Goal: Task Accomplishment & Management: Use online tool/utility

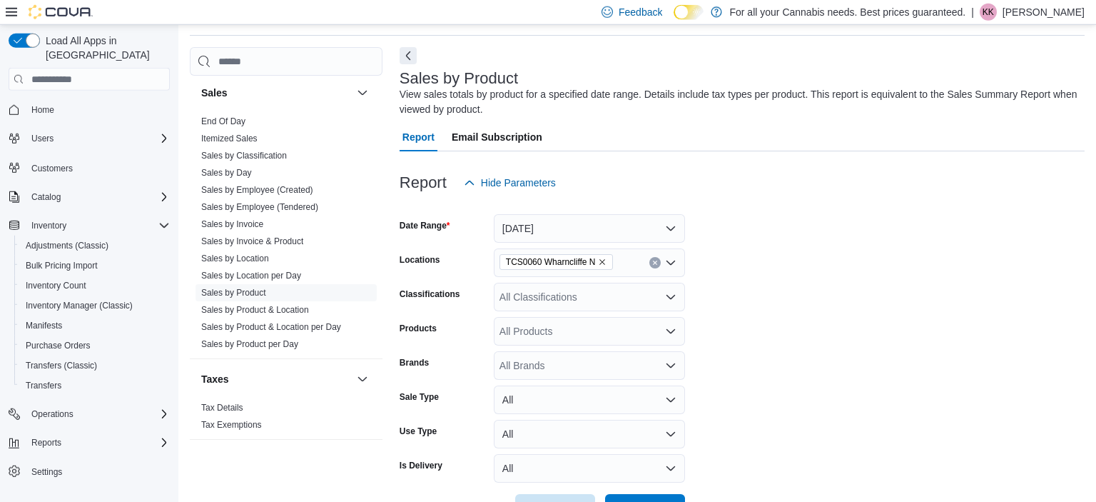
scroll to position [48, 0]
click at [258, 118] on span "End Of Day" at bounding box center [286, 120] width 181 height 17
click at [239, 117] on link "End Of Day" at bounding box center [223, 121] width 44 height 10
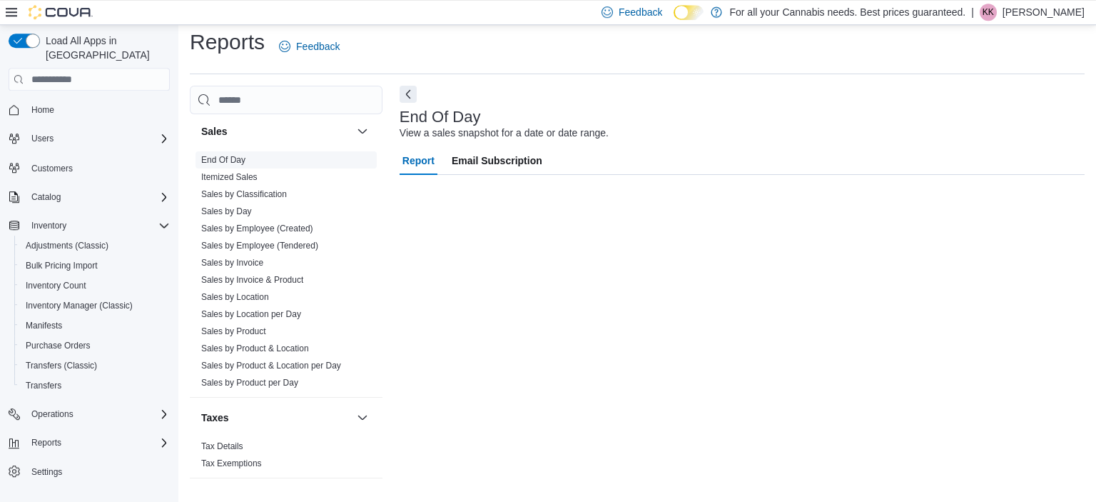
scroll to position [9, 0]
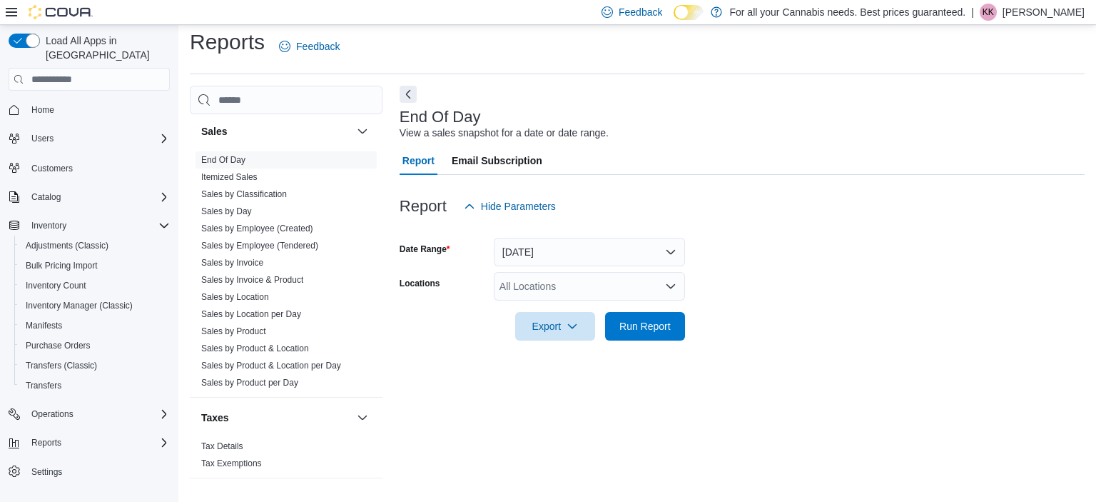
click at [560, 287] on div "All Locations" at bounding box center [589, 286] width 191 height 29
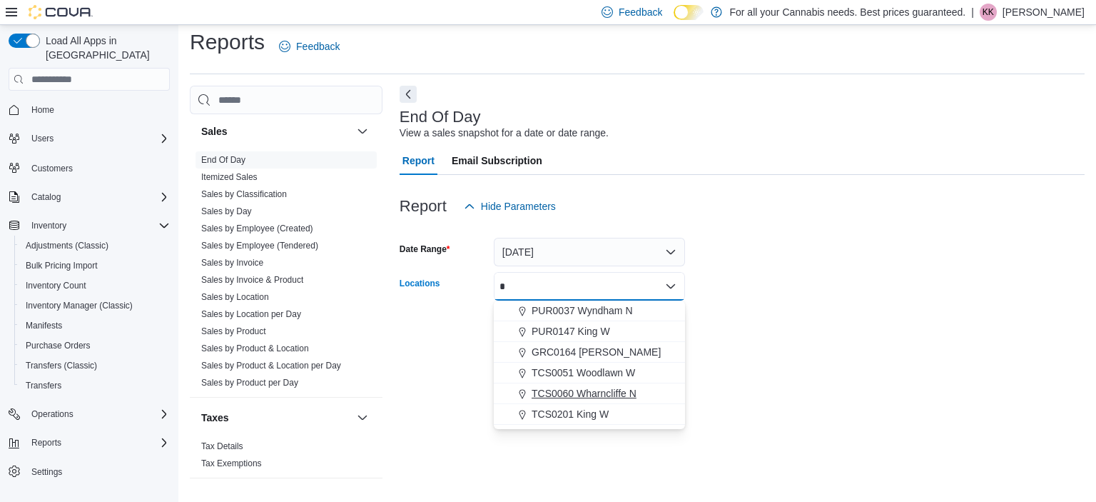
type input "*"
click at [608, 391] on span "TCS0060 Wharncliffe N" at bounding box center [584, 393] width 105 height 14
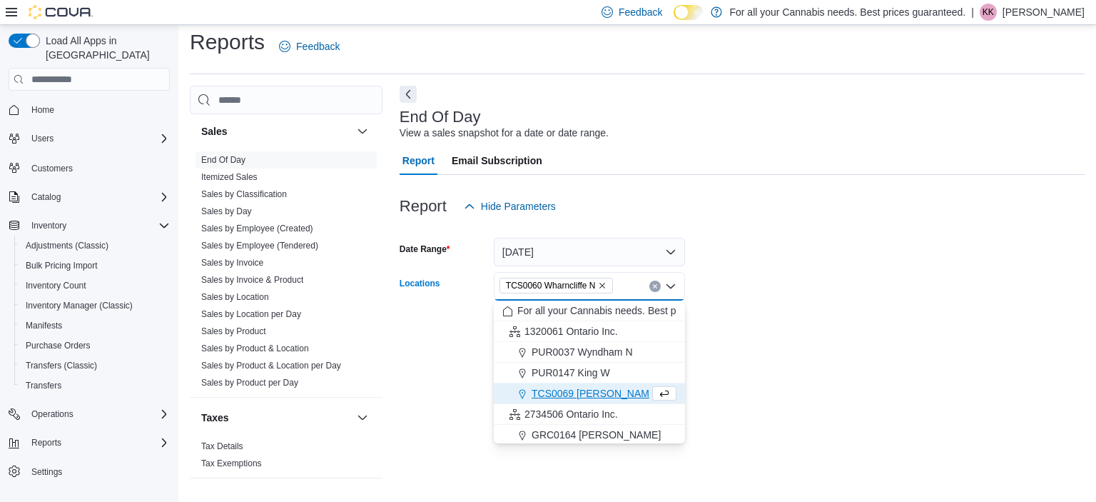
click at [715, 389] on div "End Of Day View a sales snapshot for a date or date range. Report Email Subscri…" at bounding box center [742, 288] width 685 height 405
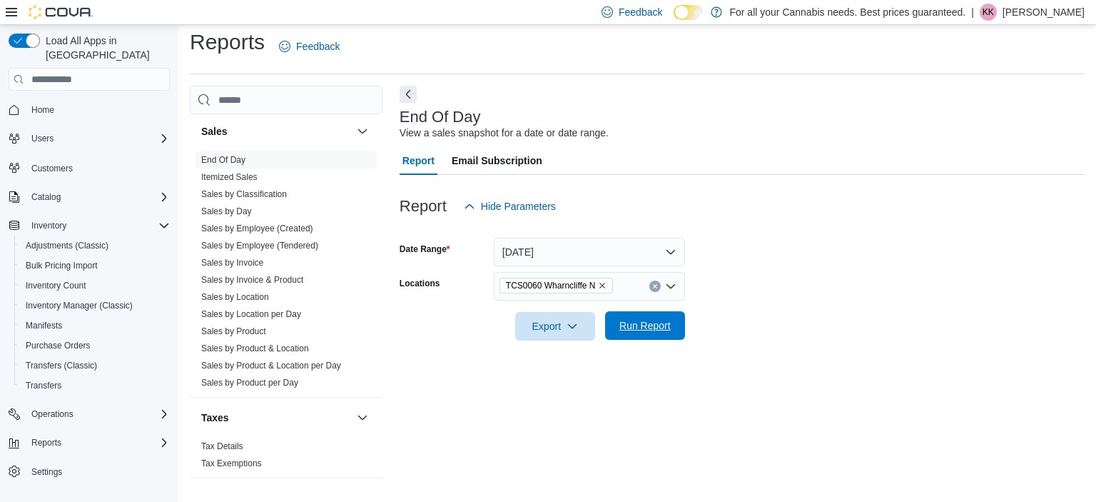
click at [633, 328] on span "Run Report" at bounding box center [644, 325] width 51 height 14
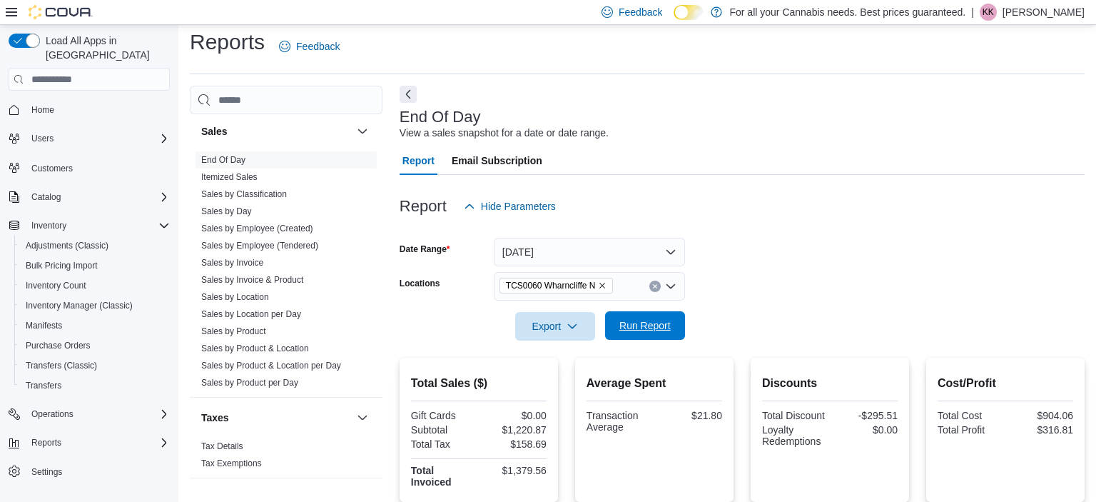
click at [648, 330] on span "Run Report" at bounding box center [644, 325] width 51 height 14
